Goal: Information Seeking & Learning: Understand process/instructions

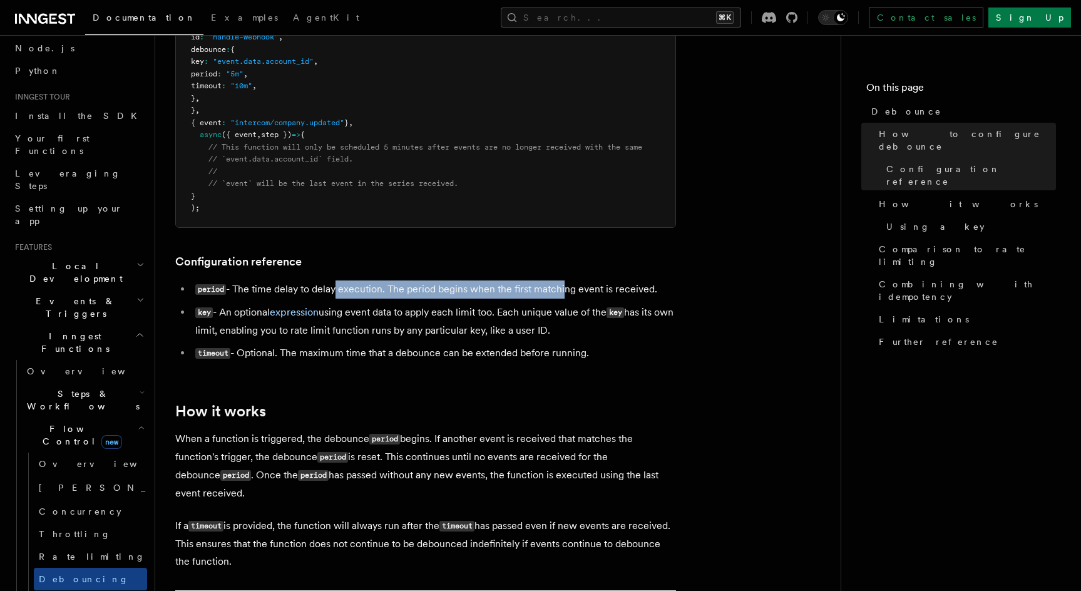
scroll to position [84, 0]
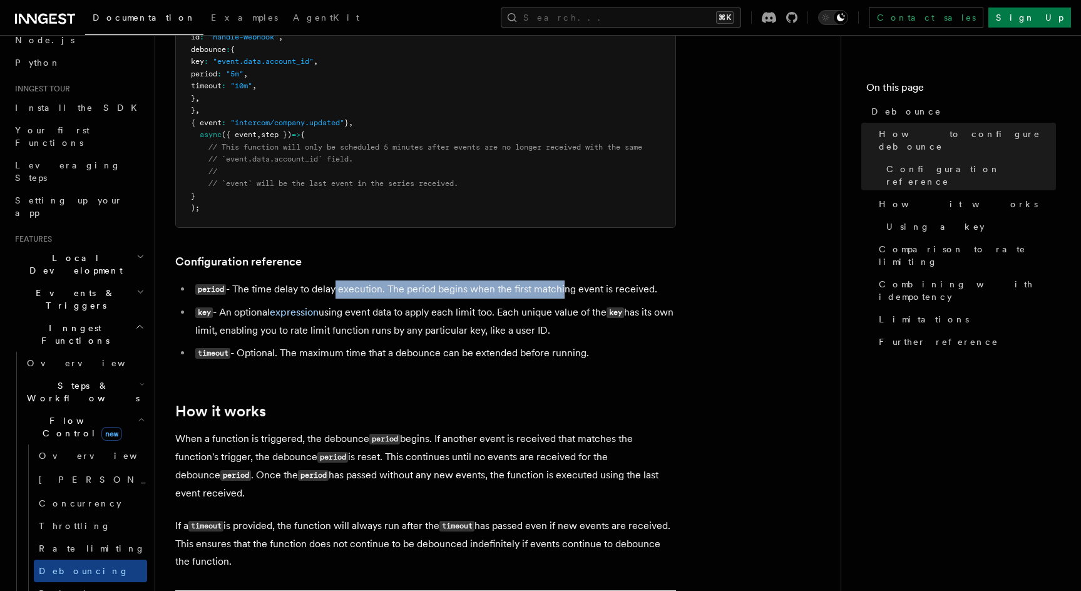
click at [108, 282] on h2 "Events & Triggers" at bounding box center [78, 299] width 137 height 35
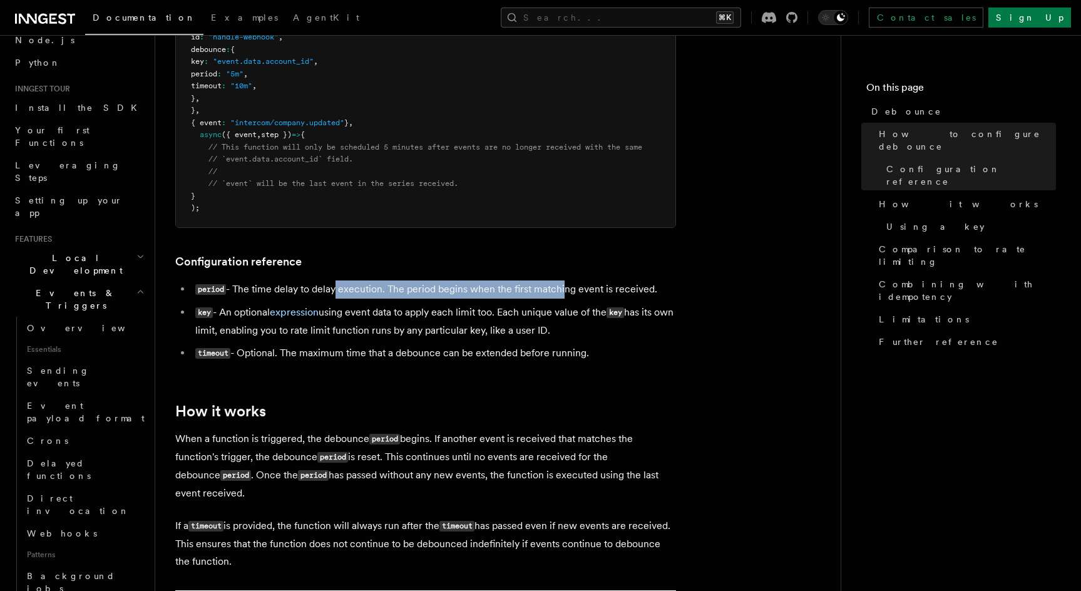
click at [95, 282] on h2 "Events & Triggers" at bounding box center [78, 299] width 137 height 35
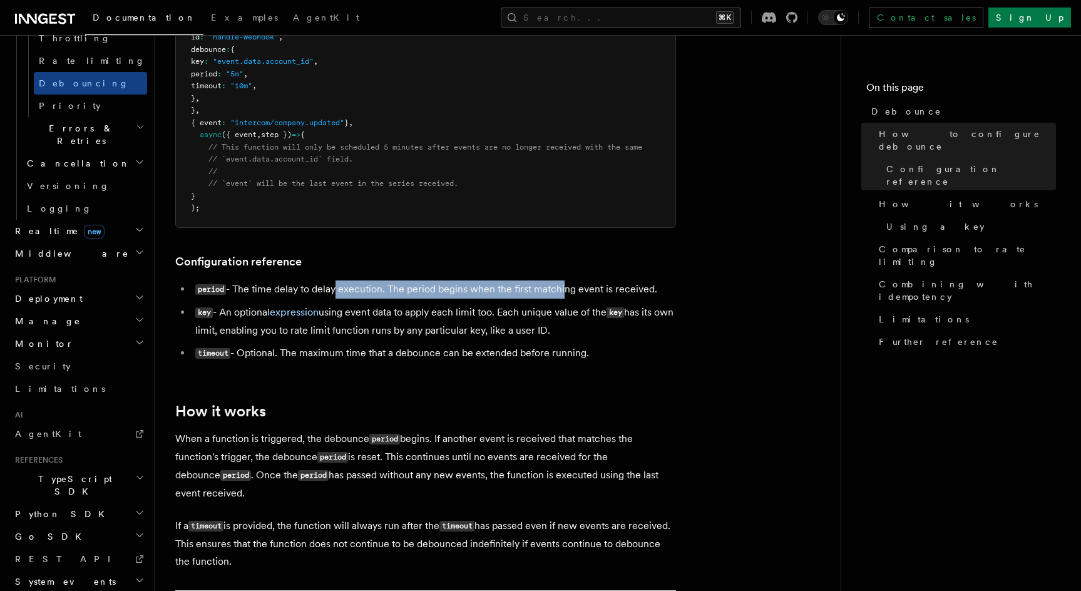
scroll to position [571, 0]
click at [64, 473] on span "TypeScript SDK" at bounding box center [72, 485] width 125 height 25
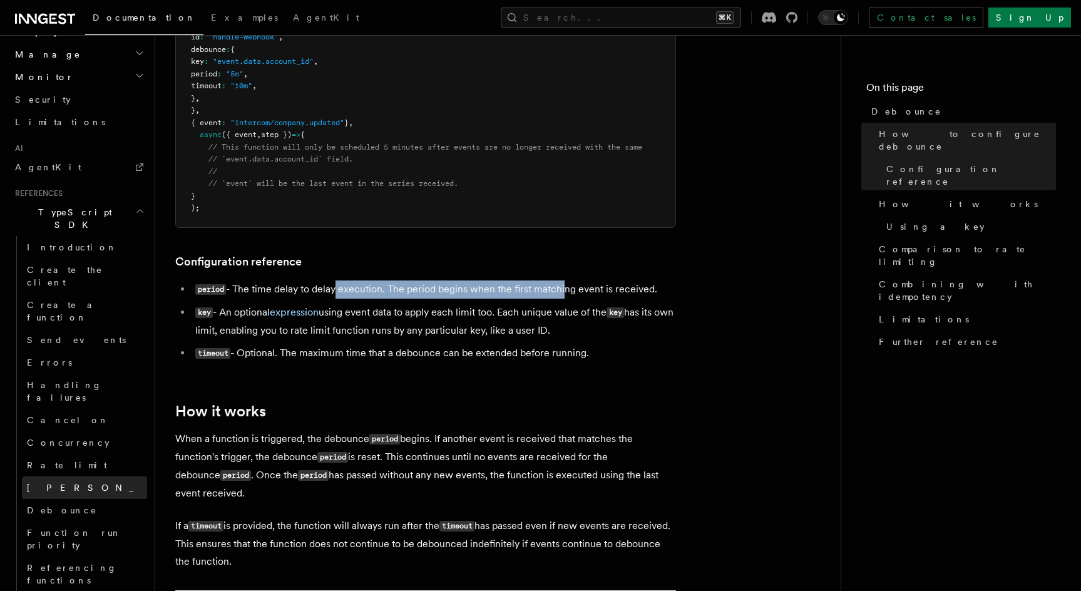
scroll to position [862, 0]
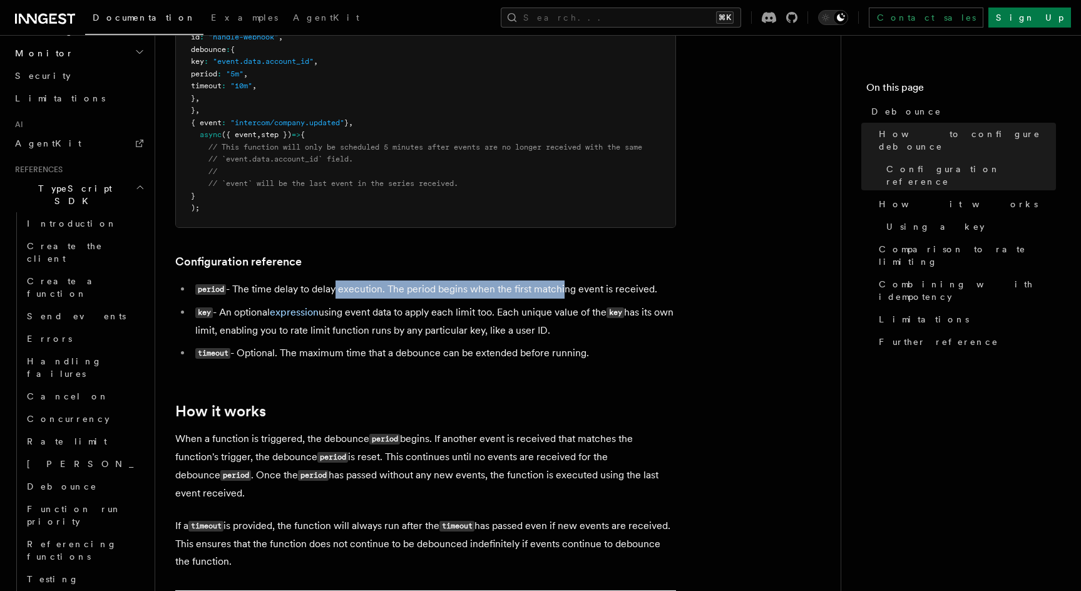
click at [70, 590] on h2 "Steps" at bounding box center [84, 601] width 125 height 23
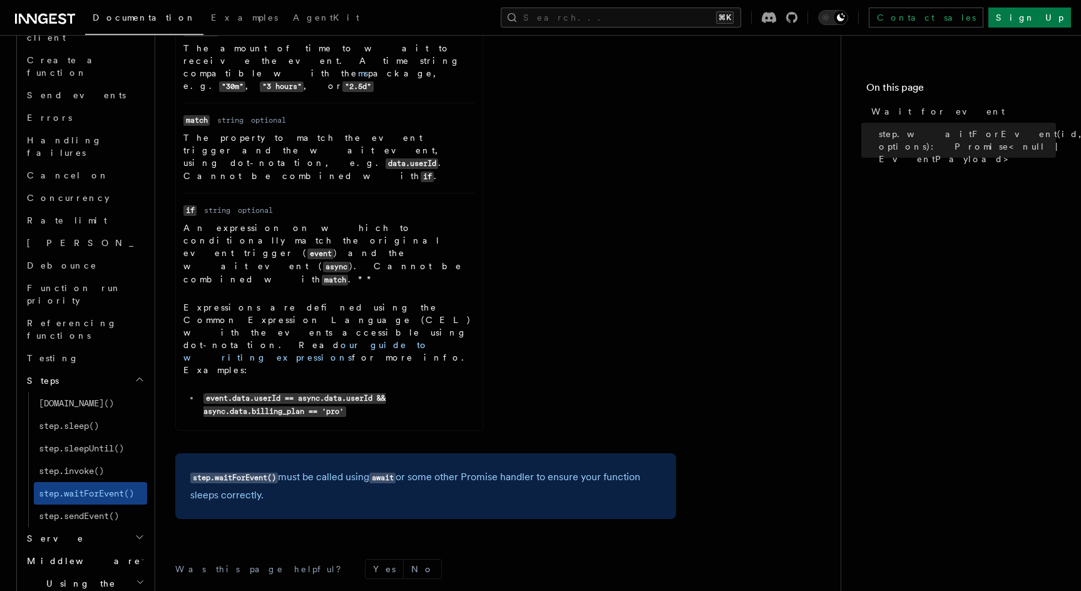
scroll to position [370, 0]
drag, startPoint x: 325, startPoint y: 298, endPoint x: 339, endPoint y: 325, distance: 30.5
click at [339, 469] on p "step.waitForEvent() must be called using await or some other Promise handler to…" at bounding box center [425, 487] width 471 height 36
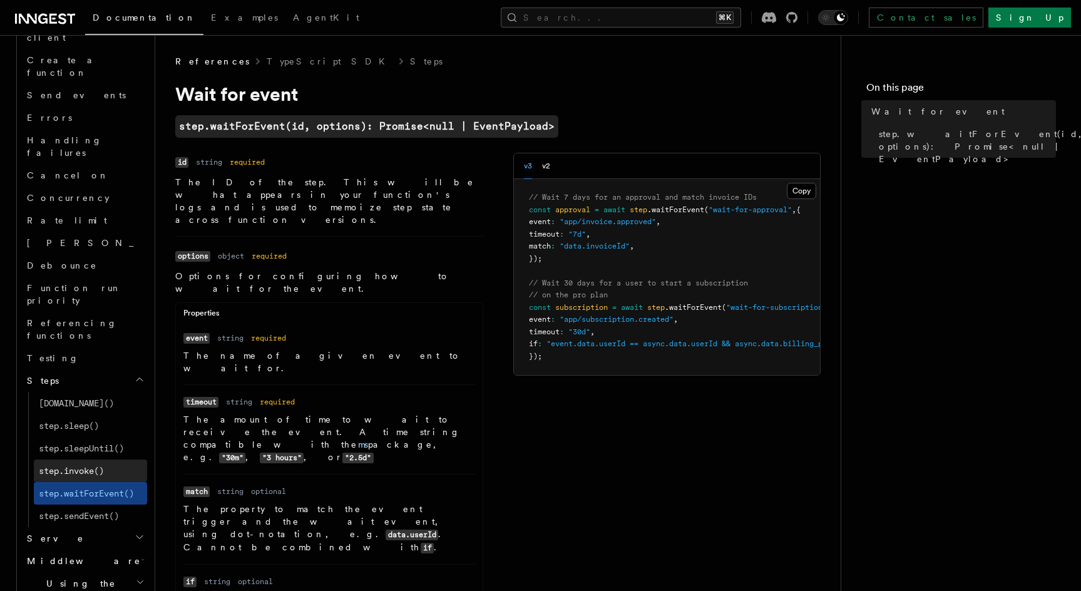
scroll to position [0, 0]
click at [661, 16] on button "Search... ⌘K" at bounding box center [621, 18] width 240 height 20
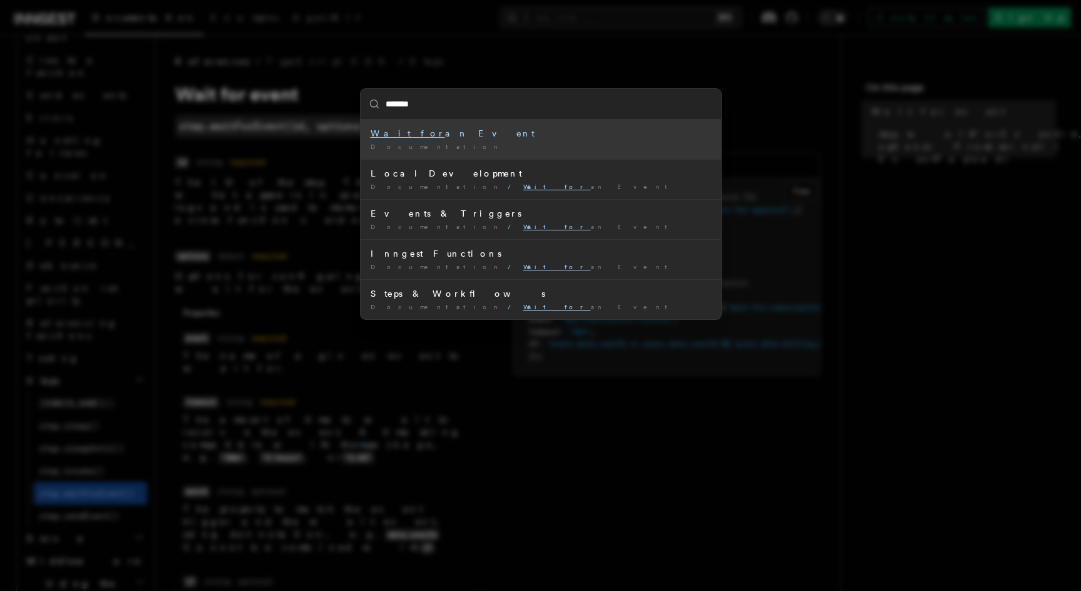
type input "********"
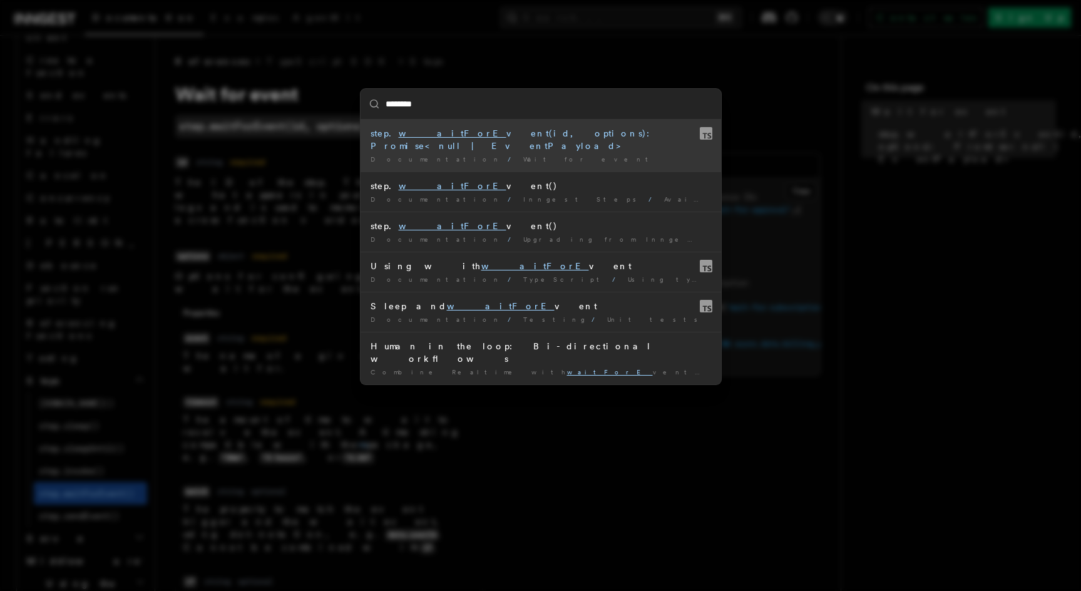
click at [537, 151] on li "step. waitForE vent(id, options): Promise<null | EventPayload> Documentation / …" at bounding box center [540, 146] width 360 height 52
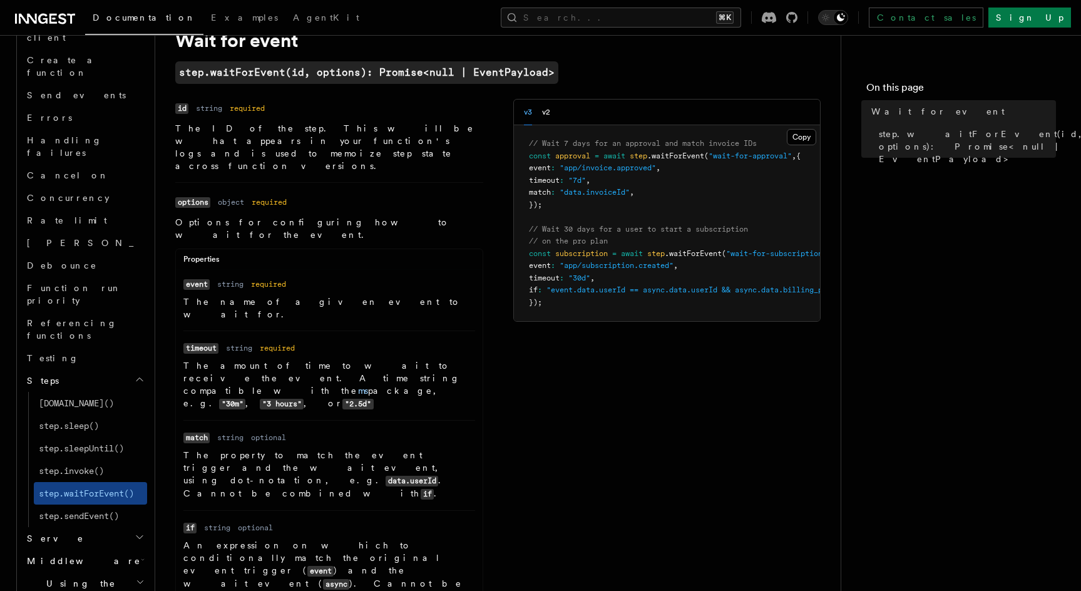
scroll to position [55, 0]
click at [675, 17] on button "Search... ⌘K" at bounding box center [621, 18] width 240 height 20
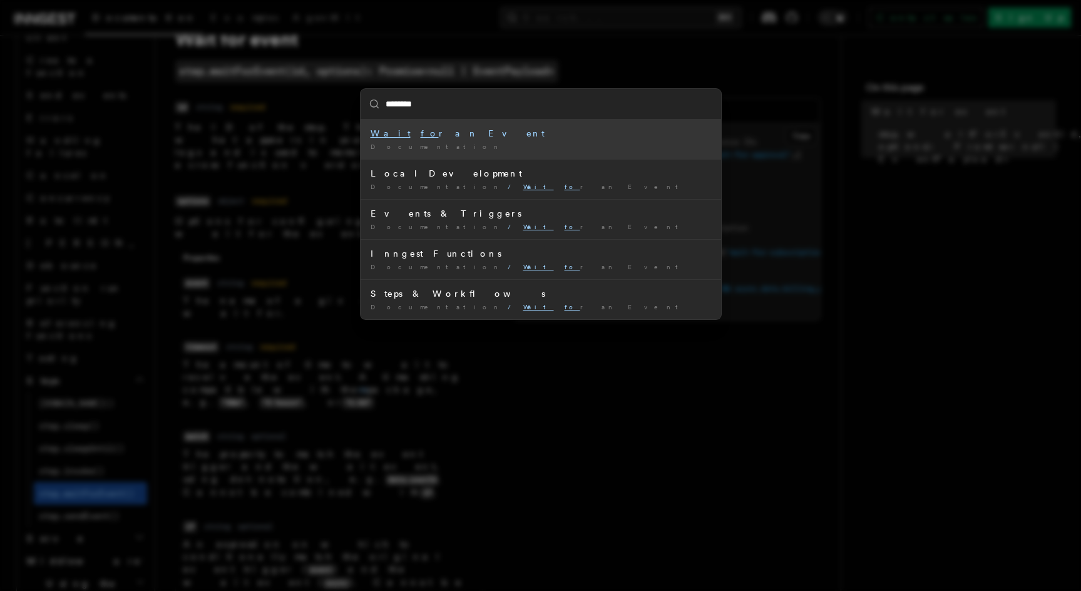
type input "********"
click at [421, 136] on mark "for" at bounding box center [433, 133] width 24 height 10
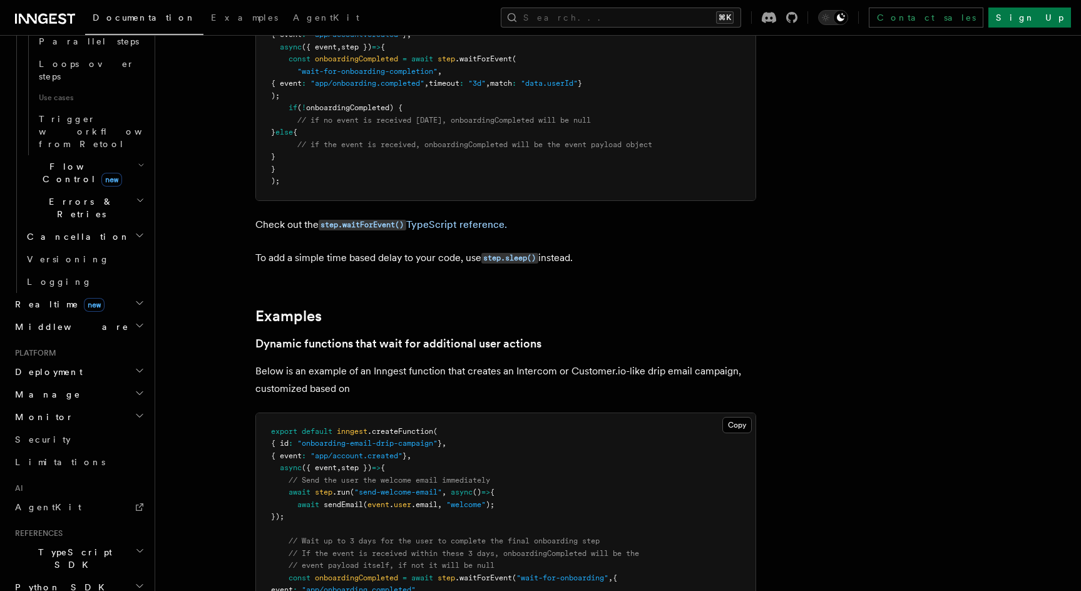
scroll to position [316, 0]
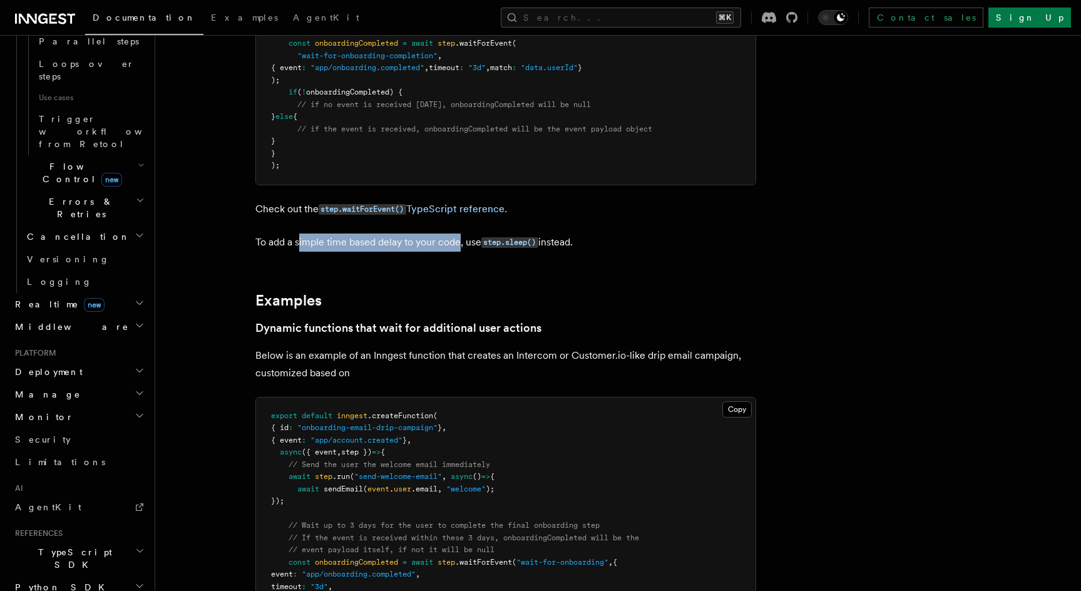
drag, startPoint x: 299, startPoint y: 234, endPoint x: 458, endPoint y: 242, distance: 159.2
click at [458, 242] on p "To add a simple time based delay to your code, use step.sleep() instead." at bounding box center [505, 242] width 501 height 18
click at [379, 237] on p "To add a simple time based delay to your code, use step.sleep() instead." at bounding box center [505, 242] width 501 height 18
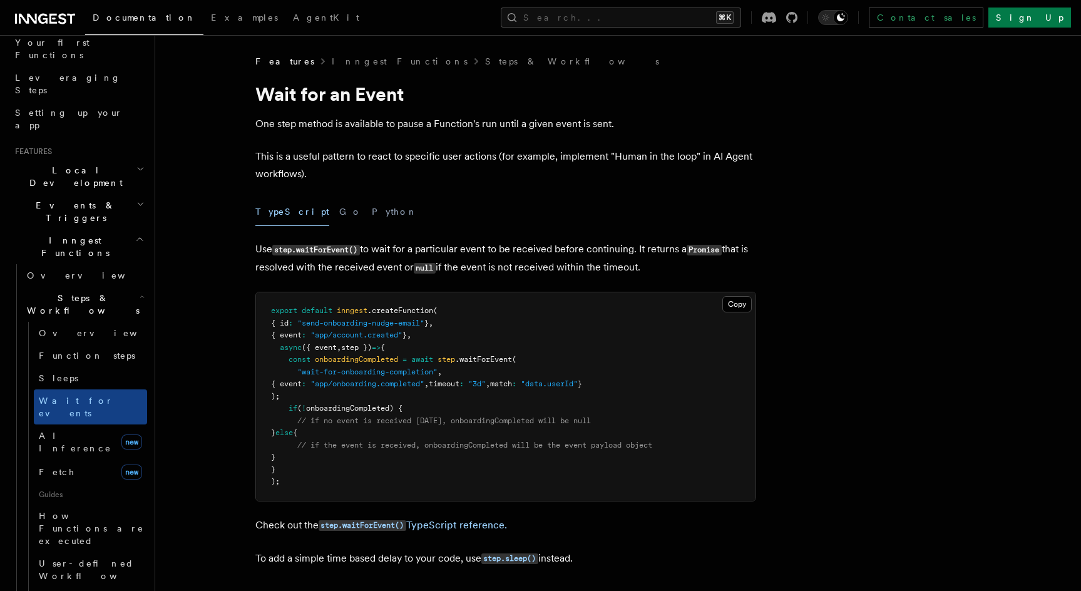
scroll to position [168, 0]
click at [444, 519] on link "step.waitForEvent() TypeScript reference." at bounding box center [413, 525] width 188 height 12
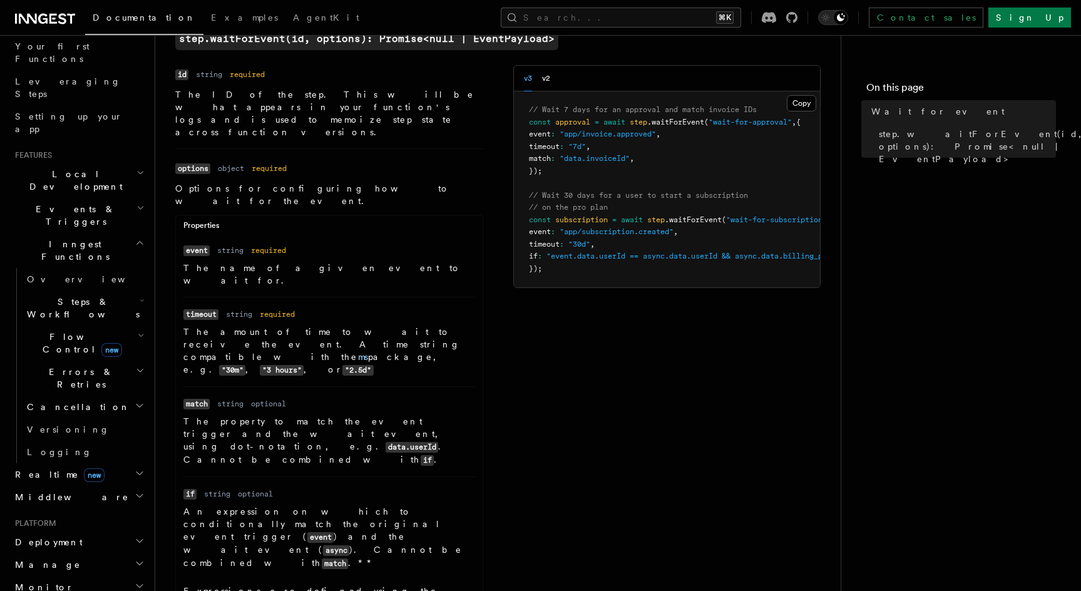
scroll to position [90, 0]
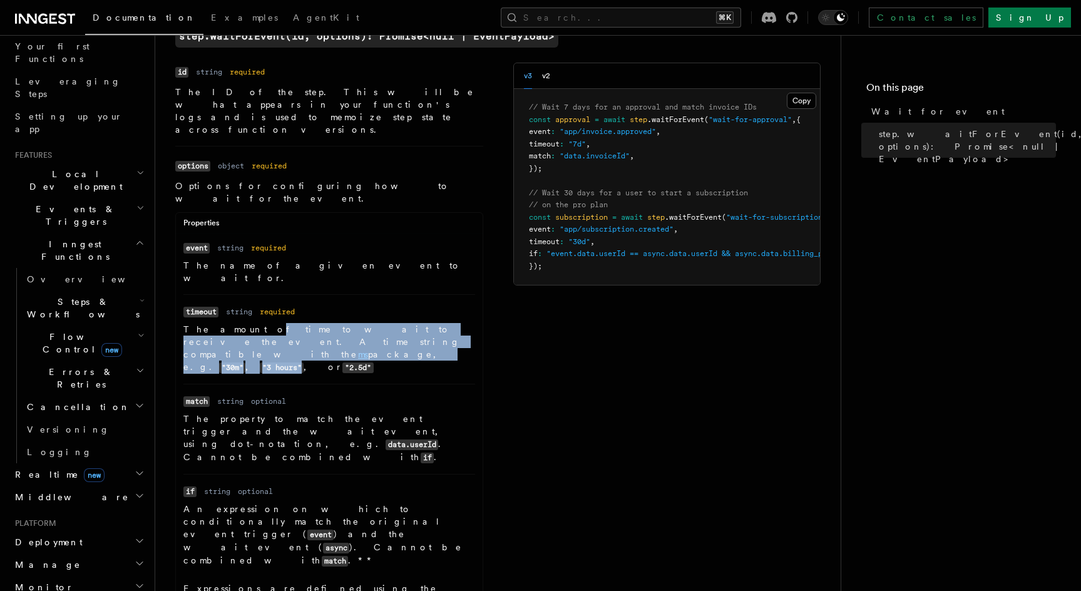
drag, startPoint x: 235, startPoint y: 278, endPoint x: 364, endPoint y: 293, distance: 129.8
click at [364, 323] on p "The amount of time to wait to receive the event. A time string compatible with …" at bounding box center [329, 348] width 292 height 51
drag, startPoint x: 422, startPoint y: 291, endPoint x: 181, endPoint y: 280, distance: 240.5
click at [181, 280] on ul "Name event Type string Required required Description The name of a given event …" at bounding box center [329, 472] width 307 height 462
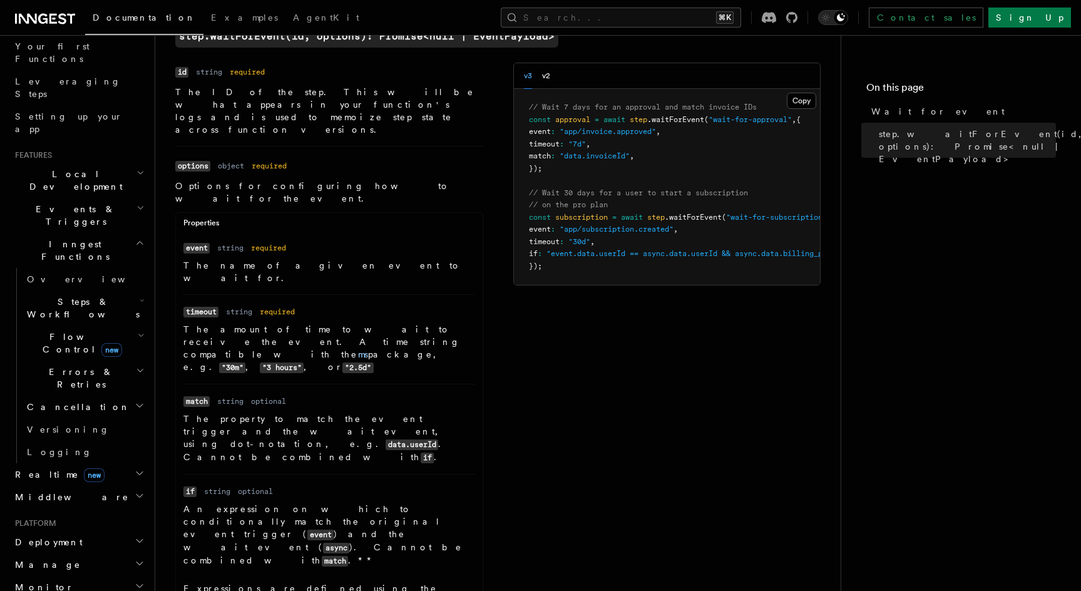
click at [385, 394] on dl "Name match Type string Required optional Description The property to match the …" at bounding box center [329, 428] width 292 height 69
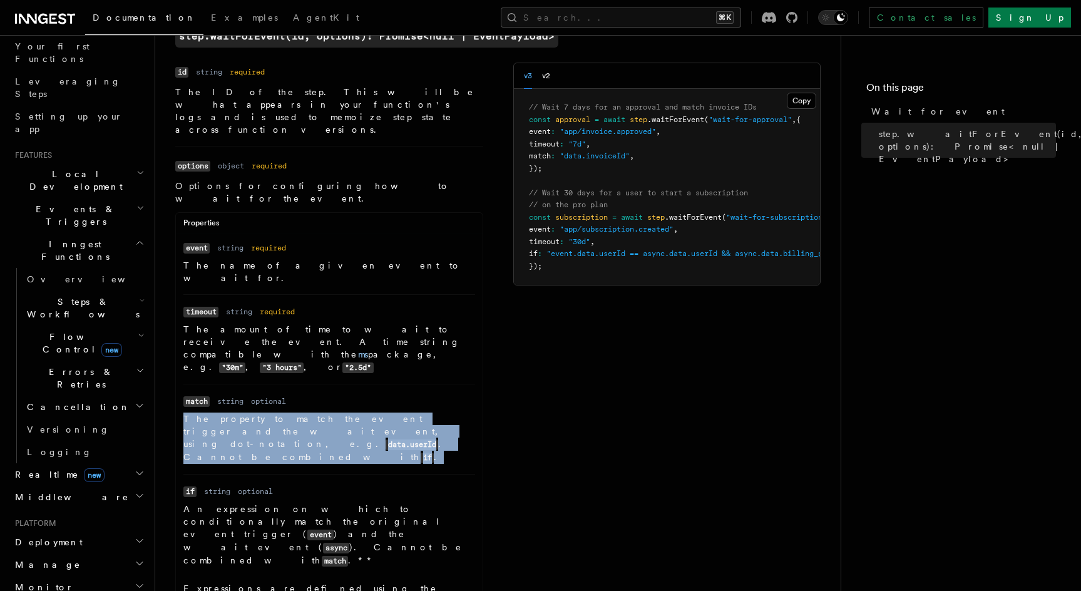
drag, startPoint x: 179, startPoint y: 344, endPoint x: 446, endPoint y: 357, distance: 267.5
click at [447, 357] on ul "Name event Type string Required required Description The name of a given event …" at bounding box center [329, 472] width 307 height 462
click at [446, 412] on p "The property to match the event trigger and the wait event, using dot-notation,…" at bounding box center [329, 437] width 292 height 51
drag, startPoint x: 446, startPoint y: 357, endPoint x: 158, endPoint y: 342, distance: 288.2
click at [158, 342] on div "References TypeScript SDK Steps Wait for event step.waitForEvent(id, options): …" at bounding box center [517, 479] width 725 height 1138
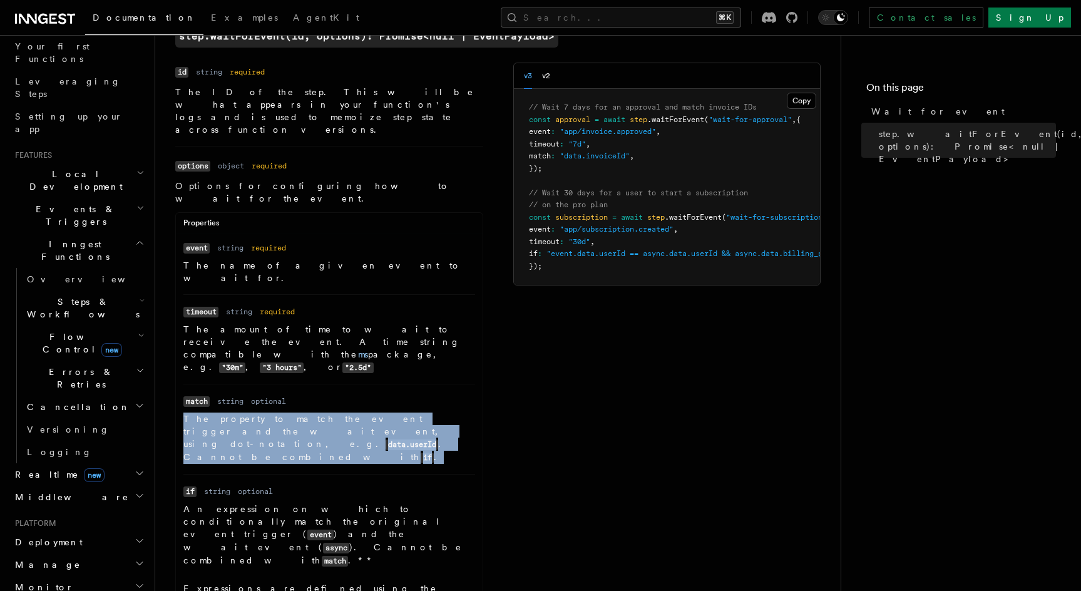
click at [158, 342] on div "References TypeScript SDK Steps Wait for event step.waitForEvent(id, options): …" at bounding box center [517, 479] width 725 height 1138
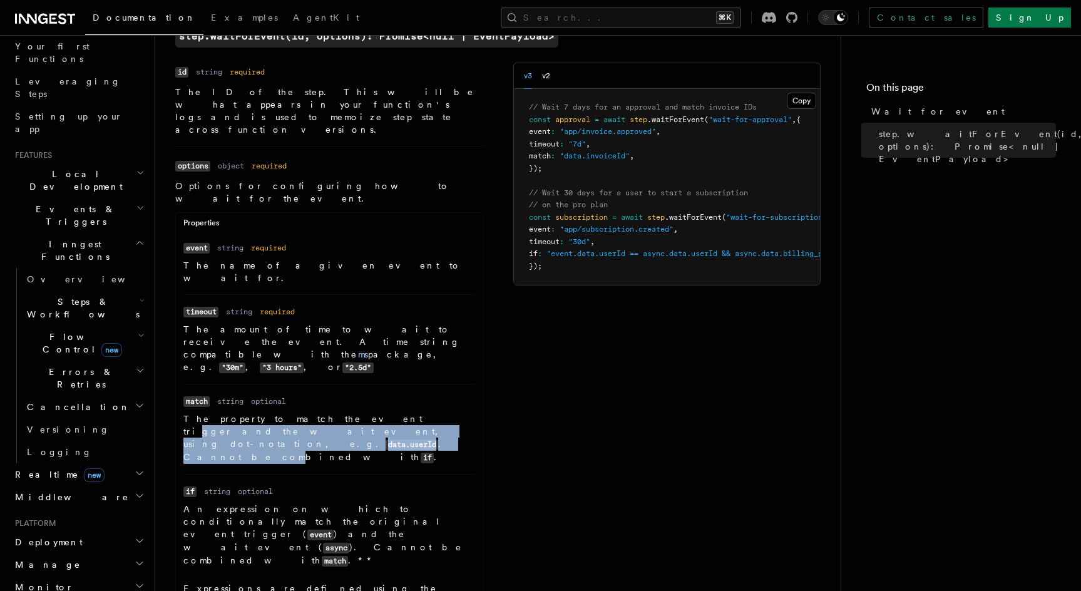
drag, startPoint x: 320, startPoint y: 344, endPoint x: 359, endPoint y: 356, distance: 40.6
click at [359, 412] on p "The property to match the event trigger and the wait event, using dot-notation,…" at bounding box center [329, 437] width 292 height 51
drag, startPoint x: 270, startPoint y: 342, endPoint x: 349, endPoint y: 357, distance: 80.2
click at [349, 412] on p "The property to match the event trigger and the wait event, using dot-notation,…" at bounding box center [329, 437] width 292 height 51
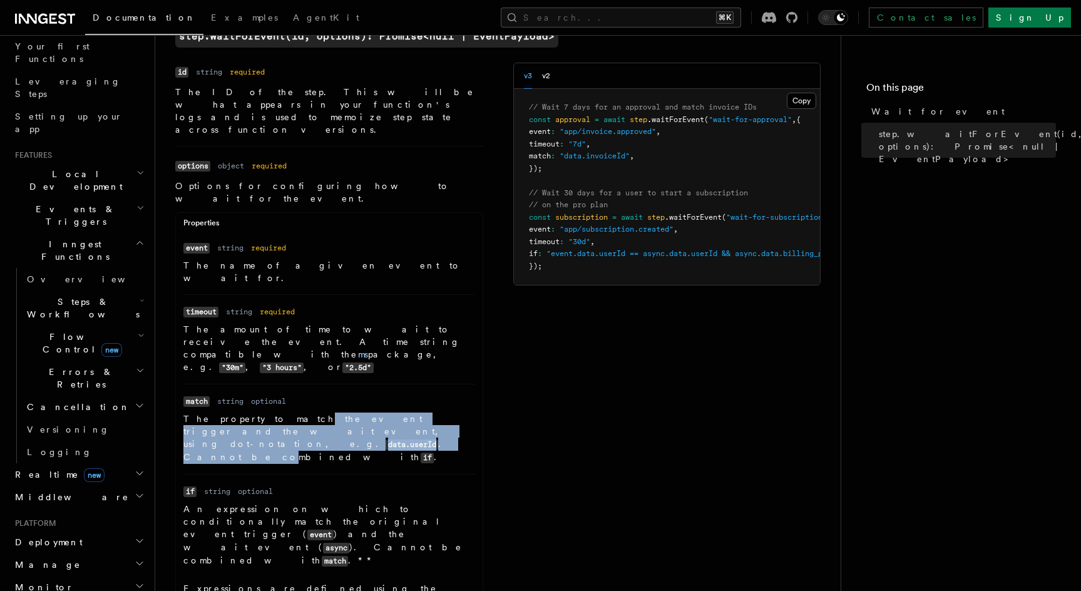
click at [349, 412] on p "The property to match the event trigger and the wait event, using dot-notation,…" at bounding box center [329, 437] width 292 height 51
drag, startPoint x: 365, startPoint y: 357, endPoint x: 314, endPoint y: 344, distance: 53.0
click at [314, 412] on p "The property to match the event trigger and the wait event, using dot-notation,…" at bounding box center [329, 437] width 292 height 51
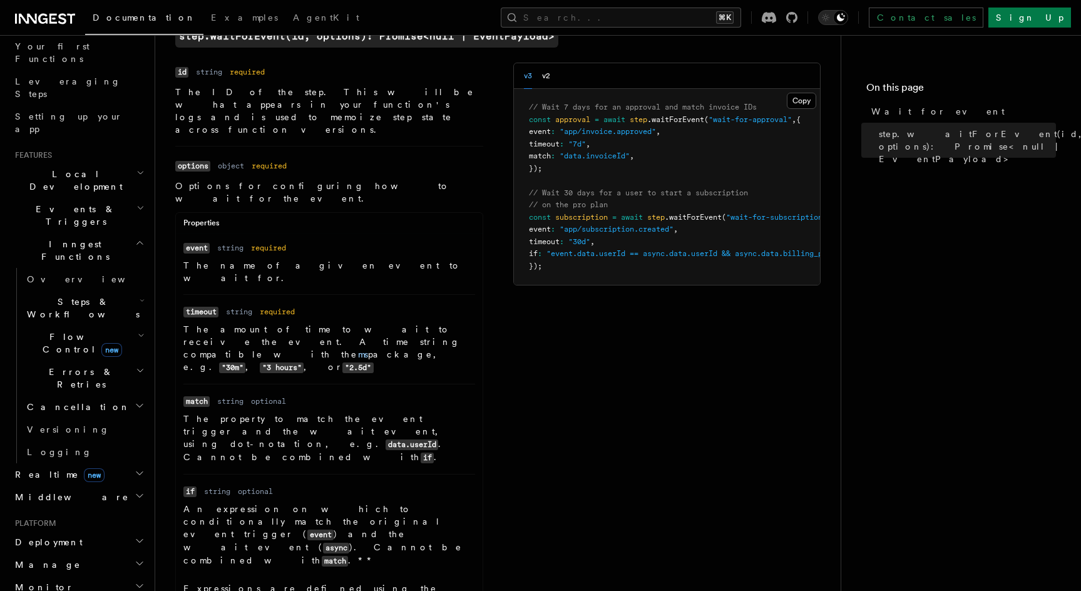
click at [314, 412] on p "The property to match the event trigger and the wait event, using dot-notation,…" at bounding box center [329, 437] width 292 height 51
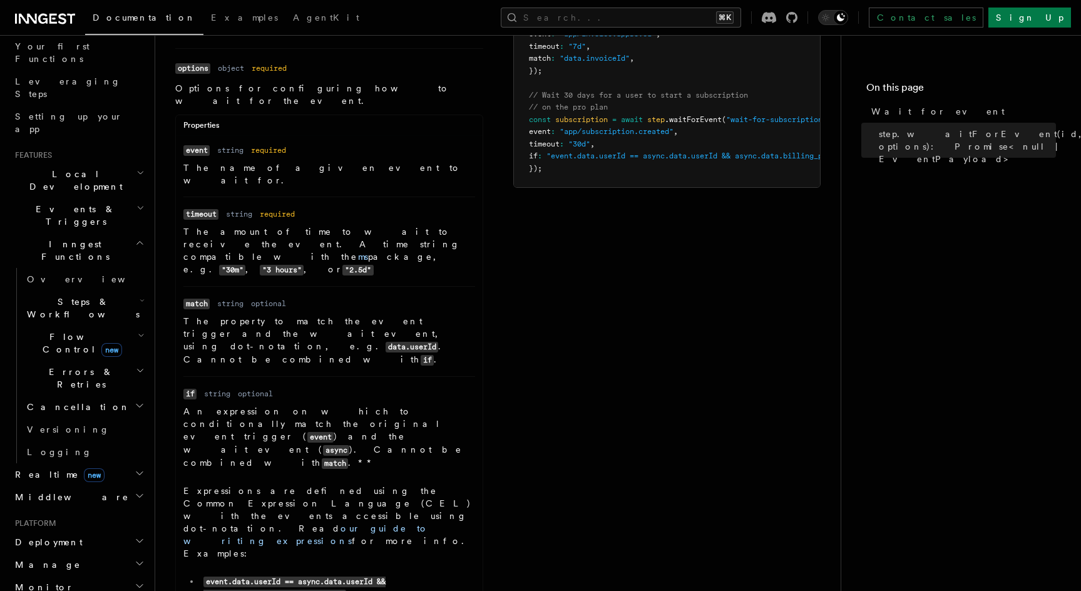
scroll to position [189, 0]
drag, startPoint x: 212, startPoint y: 349, endPoint x: 341, endPoint y: 374, distance: 131.4
click at [342, 483] on p "Expressions are defined using the Common Expression Language (CEL) with the eve…" at bounding box center [329, 520] width 292 height 75
click at [341, 483] on p "Expressions are defined using the Common Expression Language (CEL) with the eve…" at bounding box center [329, 520] width 292 height 75
drag, startPoint x: 388, startPoint y: 419, endPoint x: 210, endPoint y: 392, distance: 179.7
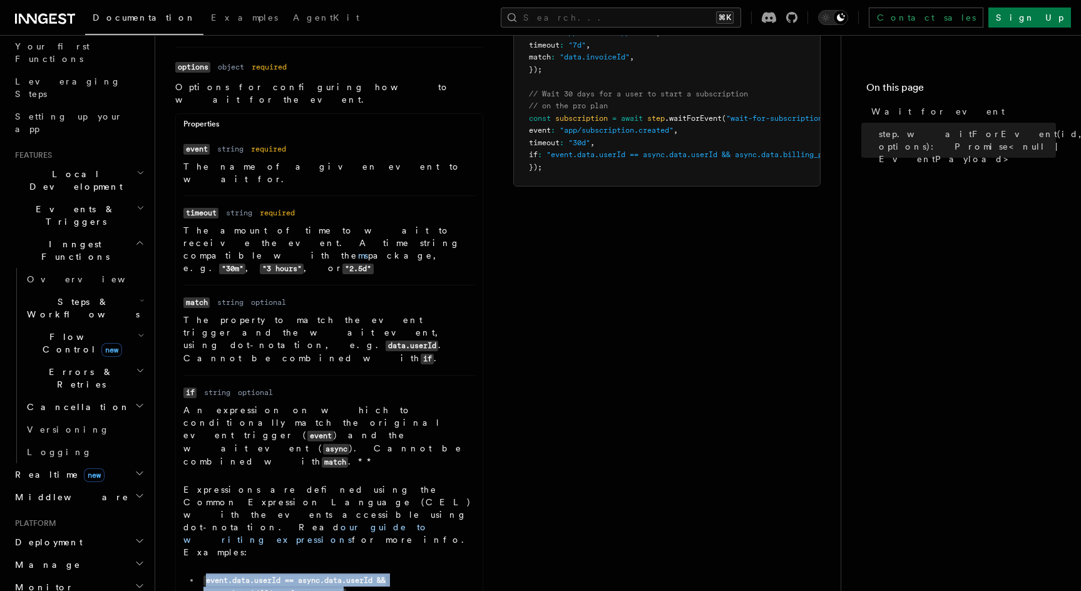
click at [210, 404] on dd "An expression on which to conditionally match the original event trigger ( even…" at bounding box center [329, 504] width 292 height 201
click at [211, 404] on dd "An expression on which to conditionally match the original event trigger ( even…" at bounding box center [329, 504] width 292 height 201
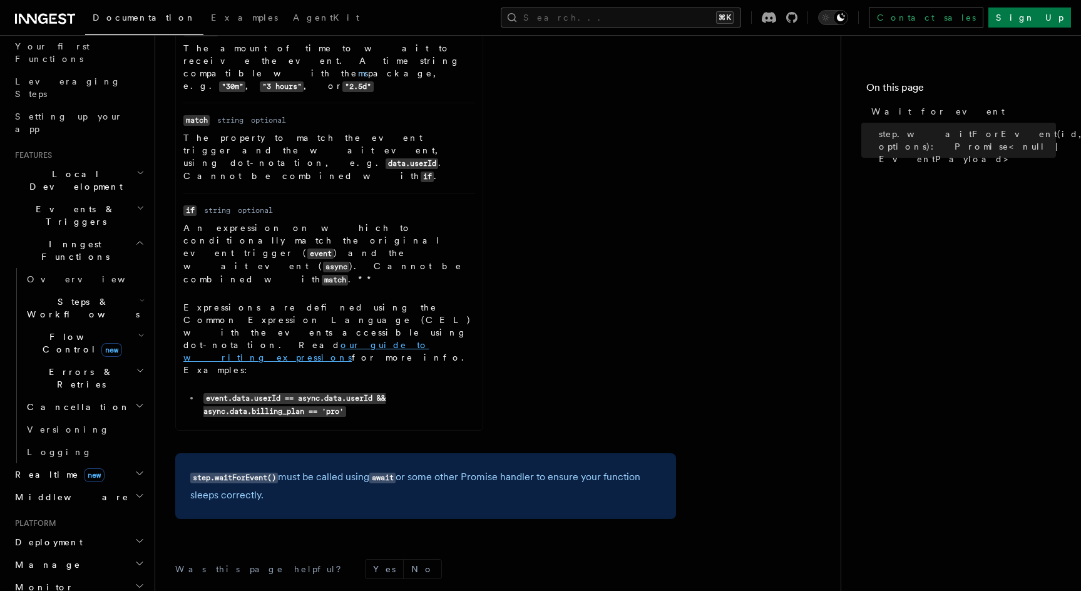
scroll to position [370, 0]
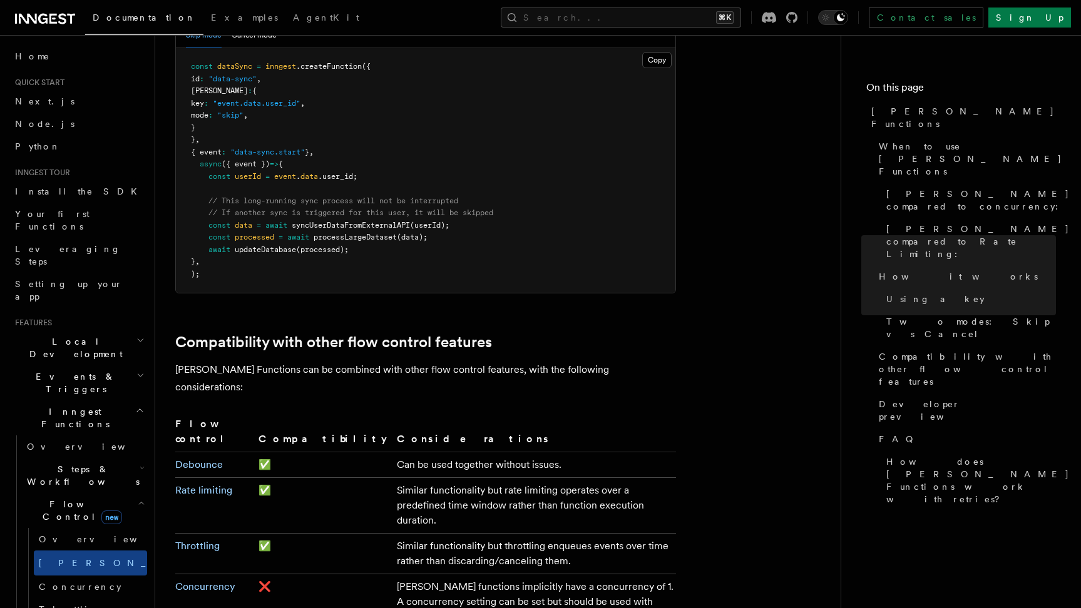
scroll to position [88, 0]
